Goal: Check status: Check status

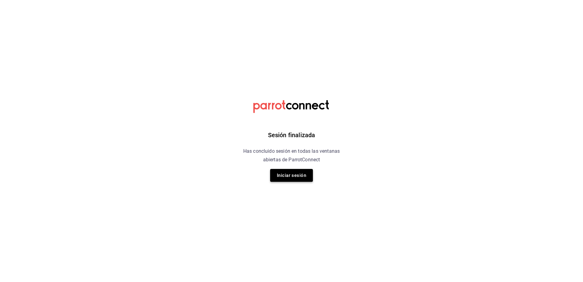
click at [305, 172] on button "Iniciar sesión" at bounding box center [291, 175] width 43 height 13
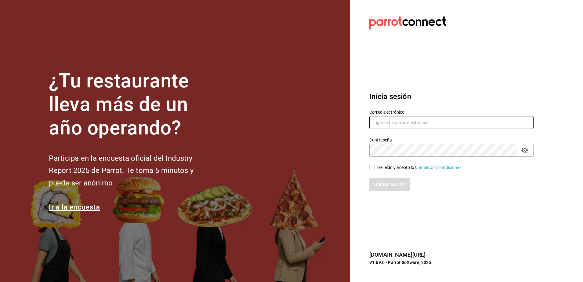
type input "[PERSON_NAME][EMAIL_ADDRESS][PERSON_NAME][DOMAIN_NAME]"
click at [374, 166] on input "He leído y acepto los Términos y condiciones." at bounding box center [371, 167] width 5 height 5
checkbox input "true"
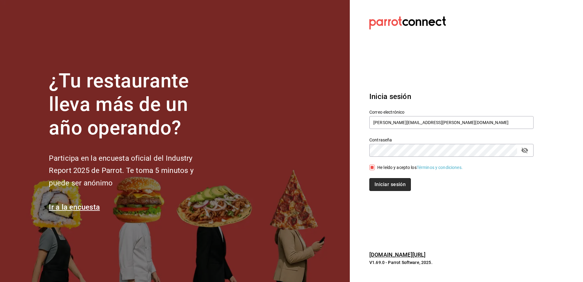
click at [383, 181] on button "Iniciar sesión" at bounding box center [390, 184] width 42 height 13
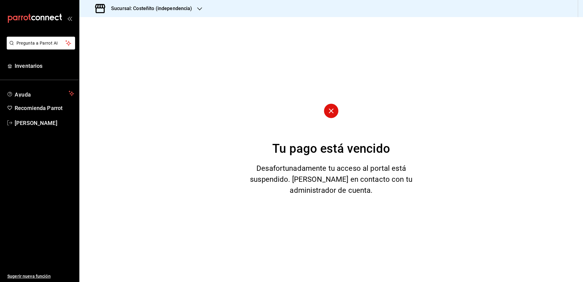
click at [136, 4] on div "Sucursal: Costeñito (independencia)" at bounding box center [144, 8] width 120 height 17
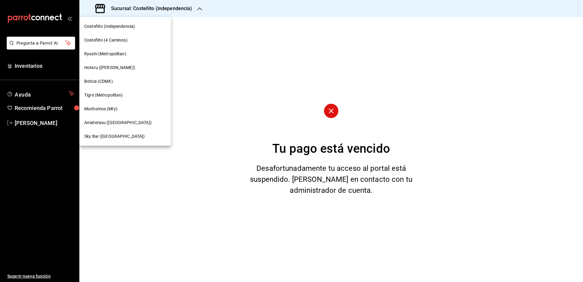
click at [123, 106] on div "Mochomos (Mty)" at bounding box center [125, 109] width 82 height 6
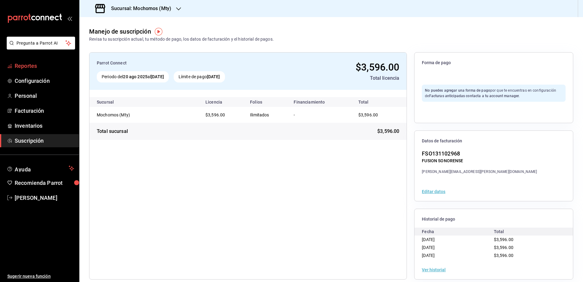
click at [37, 69] on span "Reportes" at bounding box center [45, 66] width 60 height 8
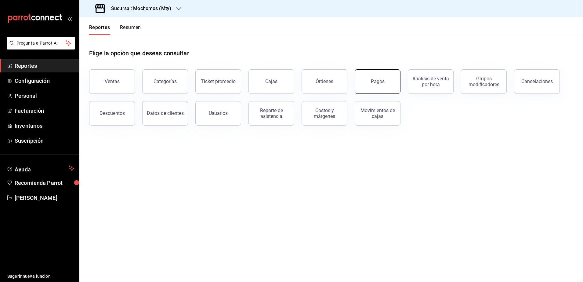
click at [385, 87] on button "Pagos" at bounding box center [378, 81] width 46 height 24
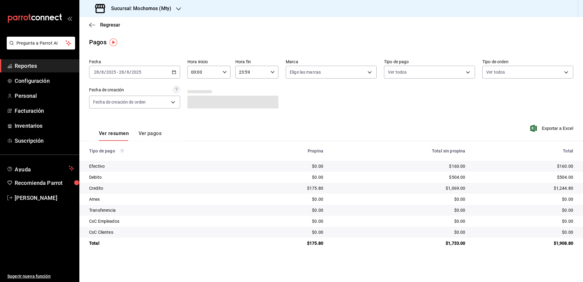
click at [168, 69] on div "[DATE] [DATE] - [DATE] [DATE]" at bounding box center [134, 72] width 91 height 13
click at [112, 159] on span "Rango de fechas" at bounding box center [117, 159] width 47 height 6
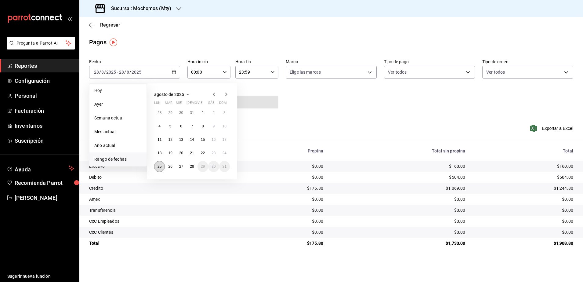
click at [160, 167] on abbr "25" at bounding box center [160, 166] width 4 height 4
click at [168, 166] on abbr "26" at bounding box center [170, 166] width 4 height 4
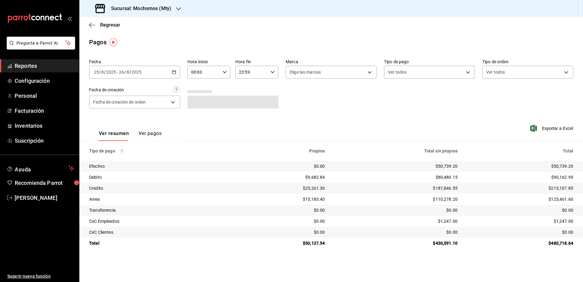
click at [224, 69] on div "00:00 Hora inicio" at bounding box center [208, 72] width 43 height 13
click at [199, 121] on span "05" at bounding box center [198, 122] width 12 height 5
type input "05:00"
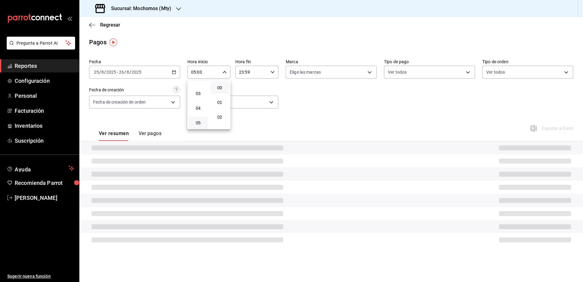
click at [274, 78] on div at bounding box center [291, 141] width 583 height 282
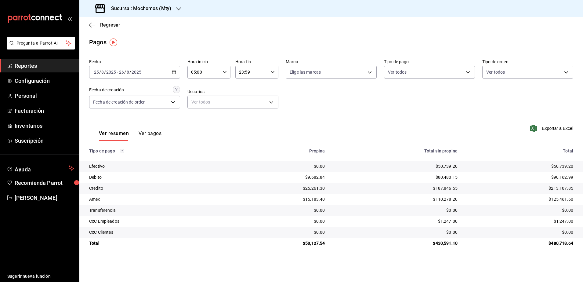
click at [273, 74] on div "23:59 Hora fin" at bounding box center [256, 72] width 43 height 13
click at [248, 111] on span "04" at bounding box center [246, 110] width 12 height 5
type input "04:59"
click at [303, 115] on div at bounding box center [291, 141] width 583 height 282
